Goal: Task Accomplishment & Management: Manage account settings

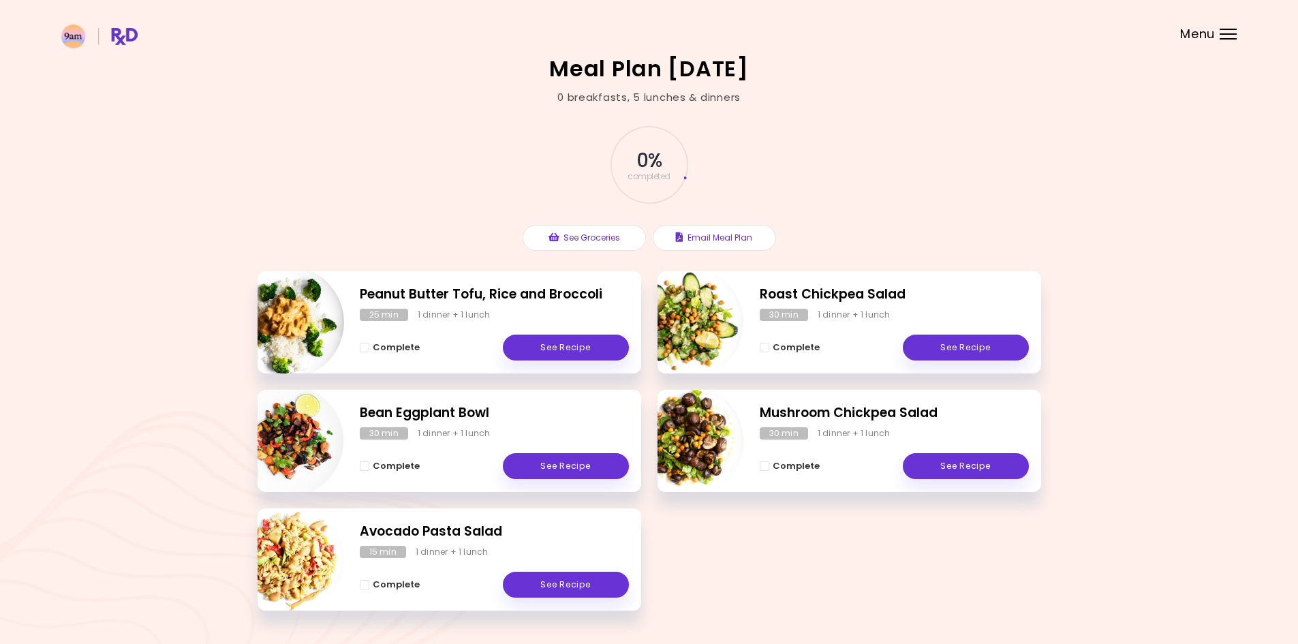
click at [1009, 188] on div "0 % completed See Groceries Email Meal Plan" at bounding box center [650, 188] width 784 height 166
click at [1210, 35] on span "Menu" at bounding box center [1197, 34] width 35 height 12
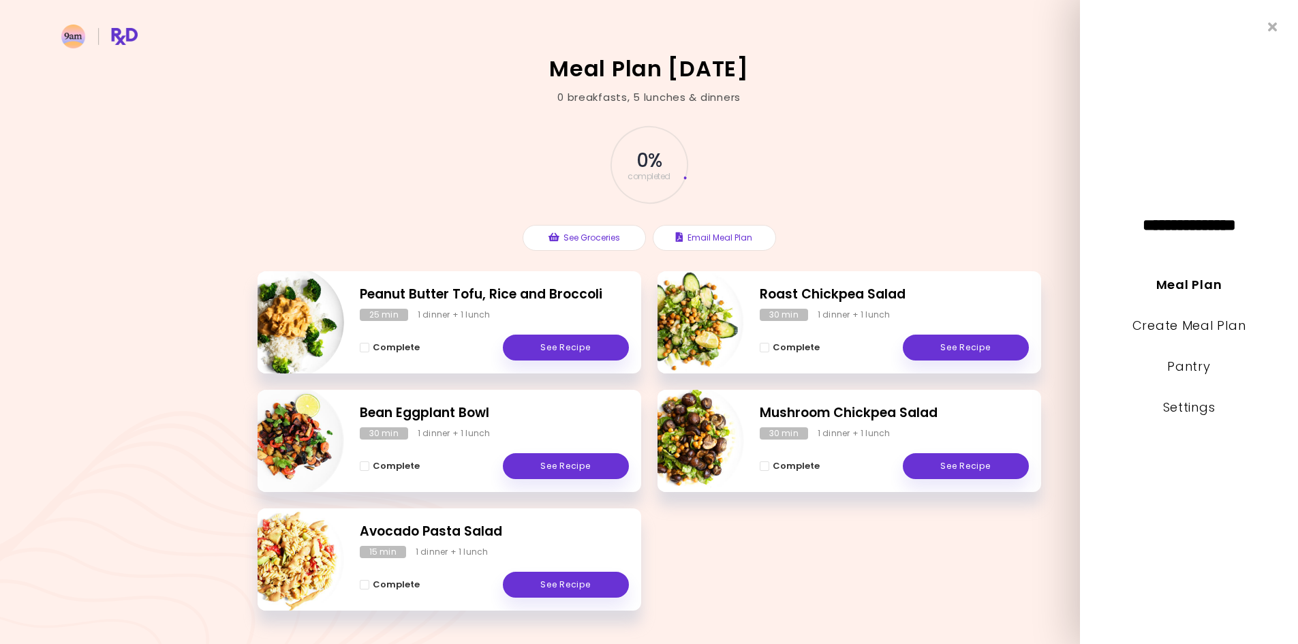
click at [1205, 313] on li "Meal Plan" at bounding box center [1189, 294] width 218 height 41
click at [1205, 326] on link "Create Meal Plan" at bounding box center [1190, 325] width 114 height 17
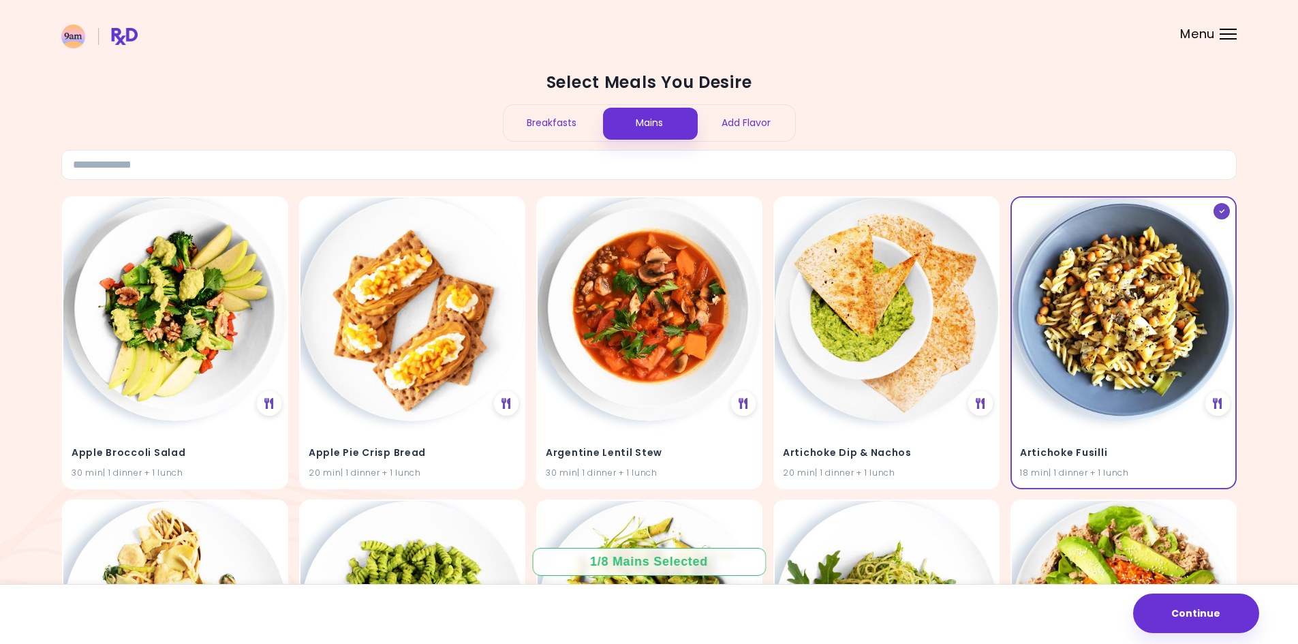
click at [1206, 33] on span "Menu" at bounding box center [1197, 34] width 35 height 12
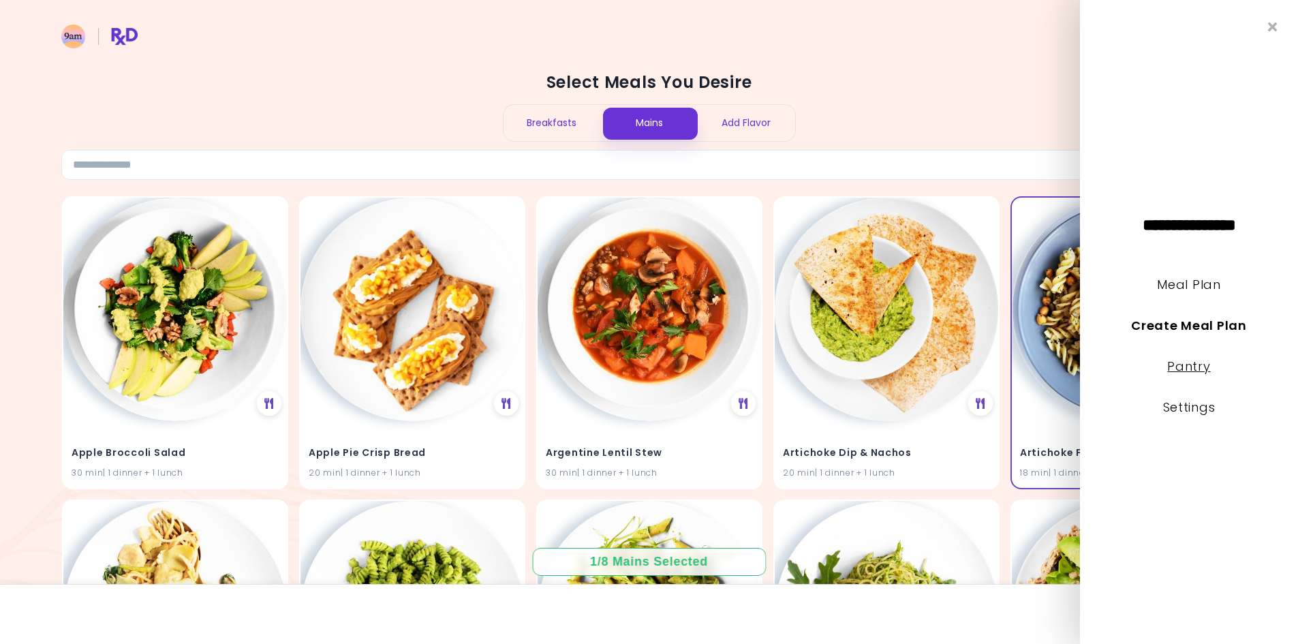
click at [1200, 373] on link "Pantry" at bounding box center [1189, 366] width 43 height 17
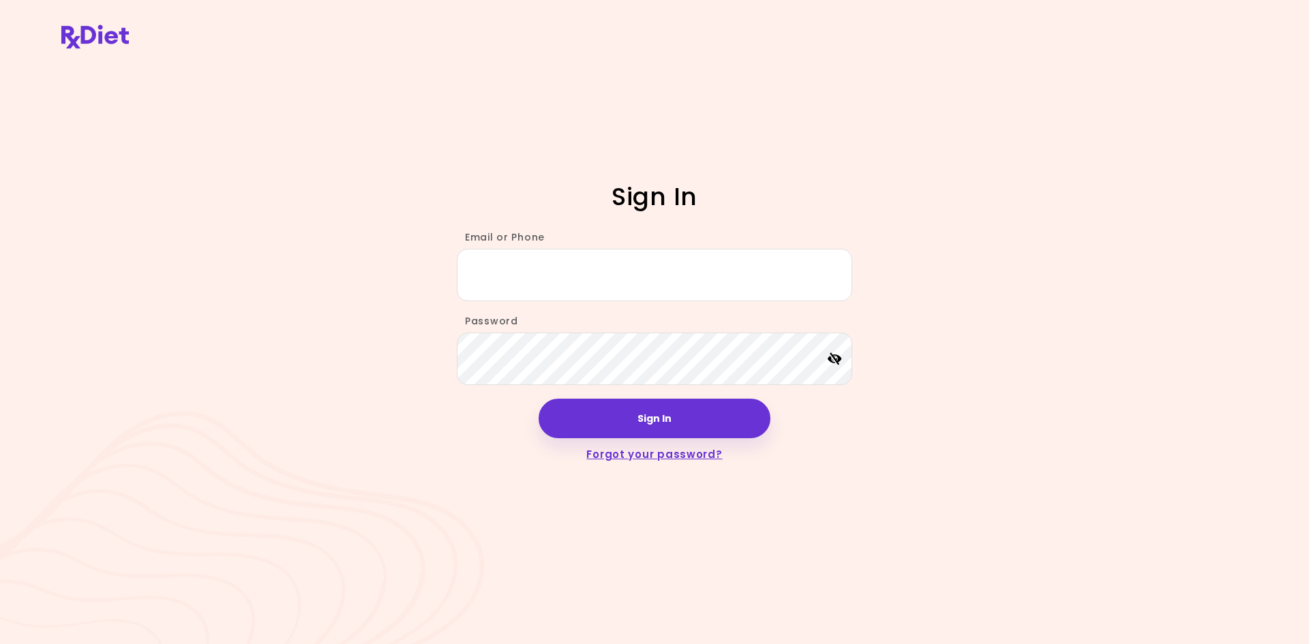
click at [303, 286] on div "Sign In Email or Phone Password Sign In Forgot your password?" at bounding box center [654, 322] width 1309 height 644
type input "**********"
drag, startPoint x: 110, startPoint y: 367, endPoint x: 362, endPoint y: 368, distance: 252.2
click at [121, 369] on div "**********" at bounding box center [654, 322] width 1309 height 644
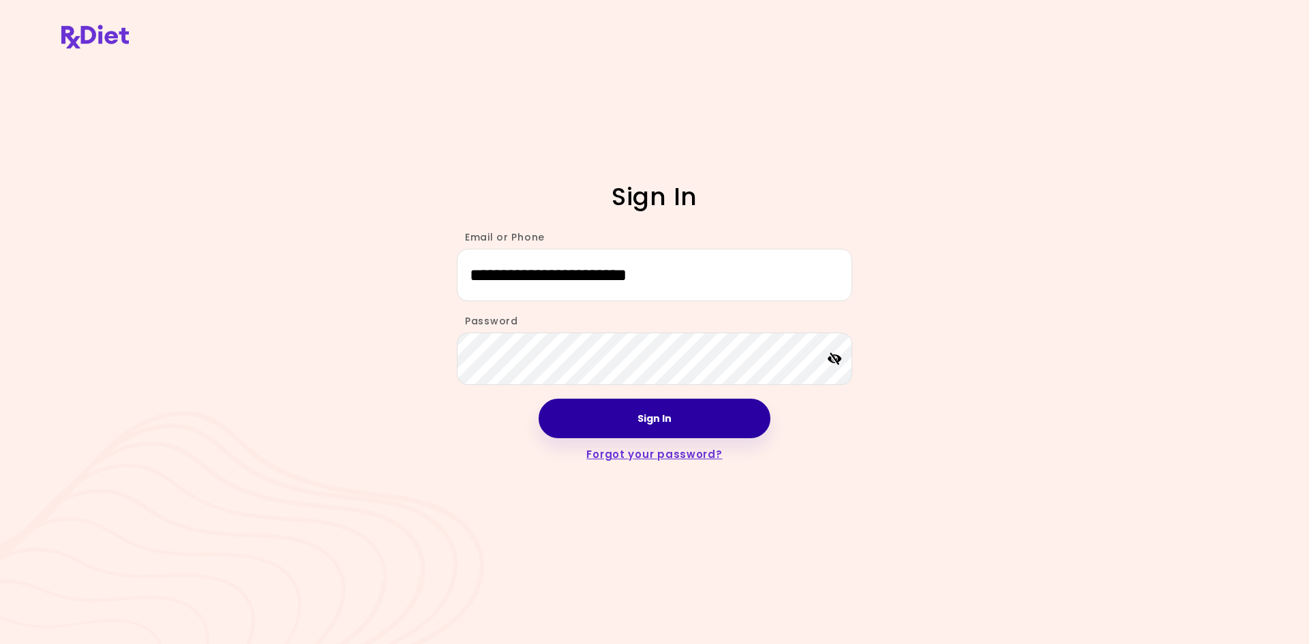
click at [689, 428] on button "Sign In" at bounding box center [654, 419] width 232 height 40
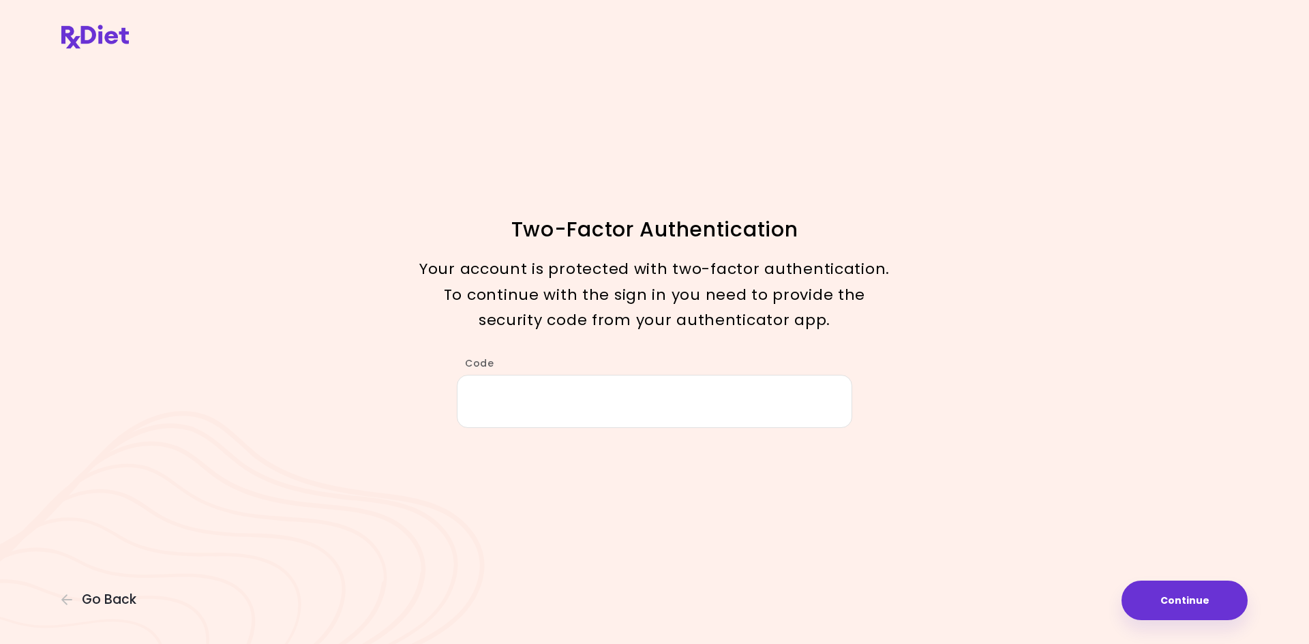
click at [990, 435] on div "Two-Factor Authentication Your account is protected with two-factor authenticat…" at bounding box center [654, 322] width 1309 height 644
click at [1028, 433] on div "Two-Factor Authentication Your account is protected with two-factor authenticat…" at bounding box center [654, 322] width 1309 height 644
